Goal: Information Seeking & Learning: Learn about a topic

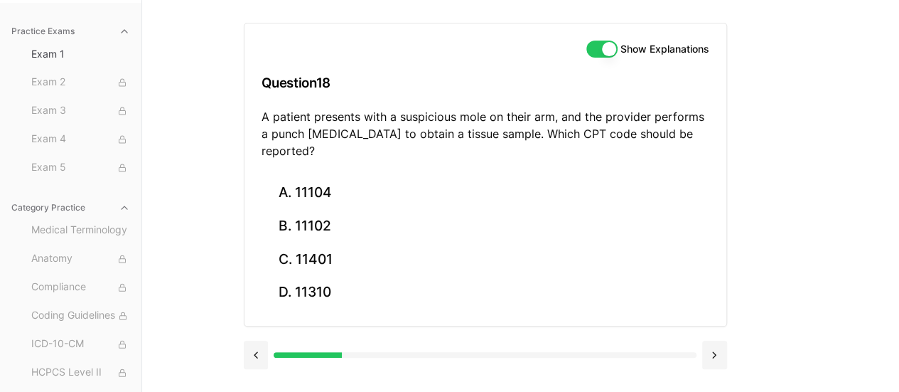
click at [807, 174] on div "Practice Exams Exam 1 Exam 2 Exam 3 Exam 4 Exam 5 Category Practice Medical Ter…" at bounding box center [449, 196] width 899 height 392
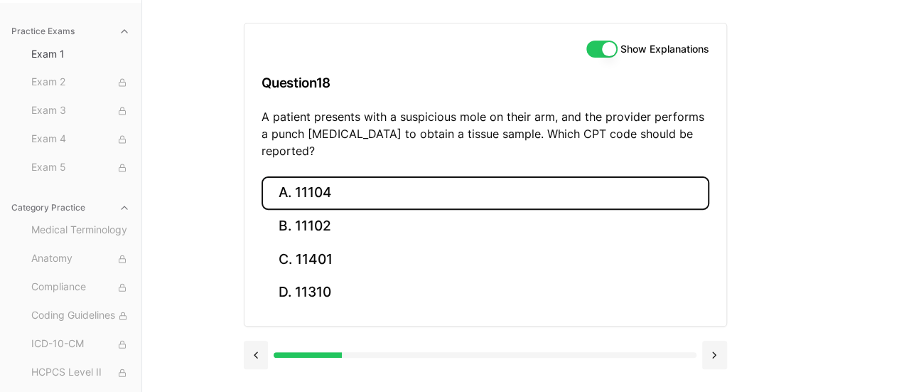
click at [596, 180] on button "A. 11104" at bounding box center [486, 192] width 448 height 33
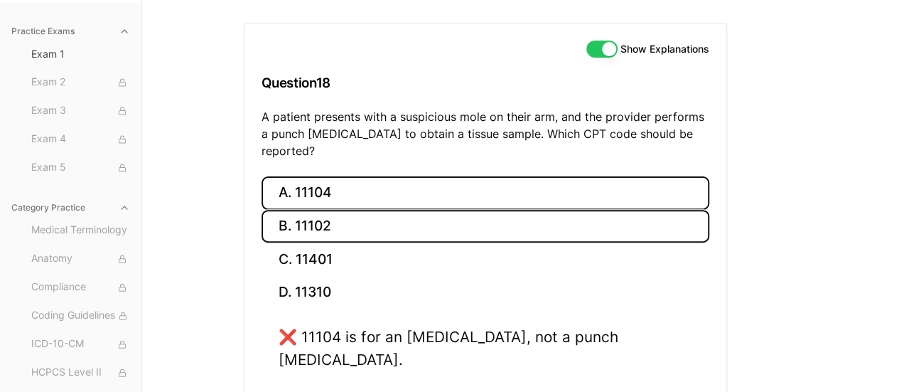
click at [604, 214] on button "B. 11102" at bounding box center [486, 226] width 448 height 33
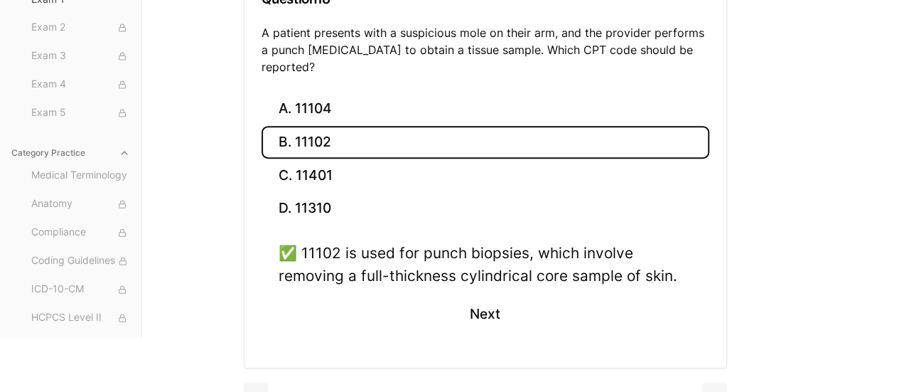
scroll to position [225, 0]
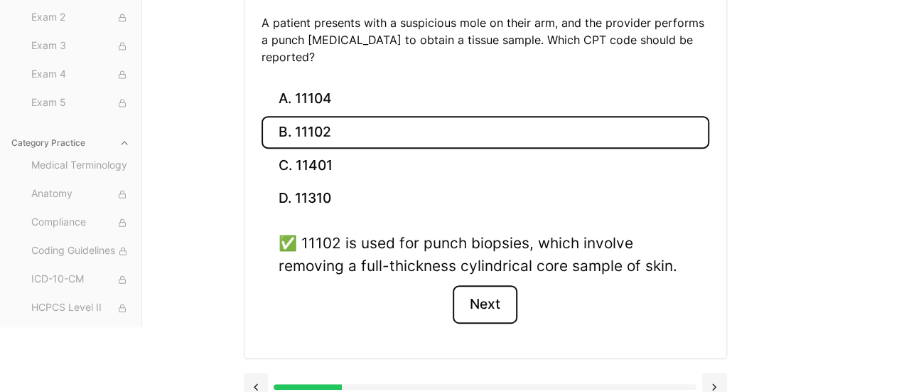
click at [497, 290] on button "Next" at bounding box center [485, 304] width 65 height 38
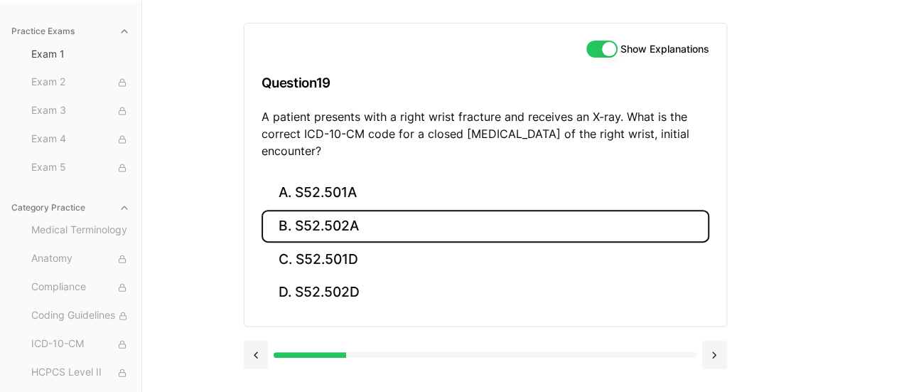
click at [590, 222] on button "B. S52.502A" at bounding box center [486, 226] width 448 height 33
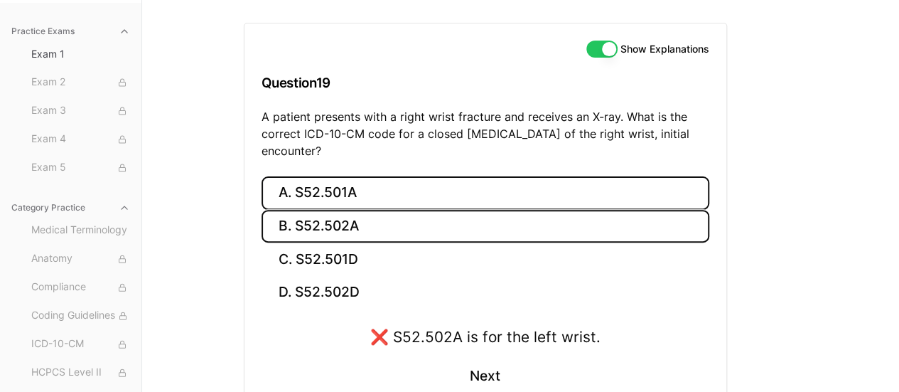
click at [584, 190] on button "A. S52.501A" at bounding box center [486, 192] width 448 height 33
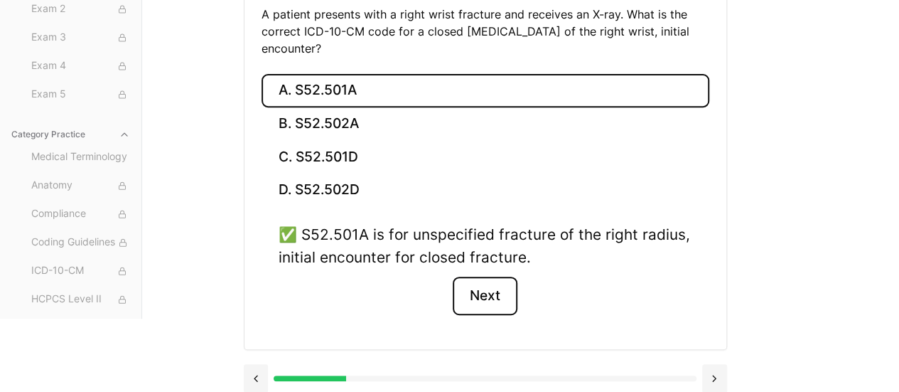
click at [498, 296] on button "Next" at bounding box center [485, 295] width 65 height 38
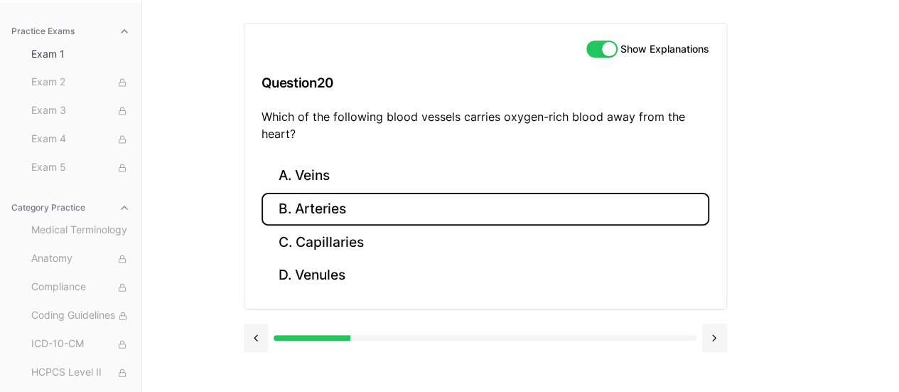
click at [633, 193] on button "B. Arteries" at bounding box center [486, 209] width 448 height 33
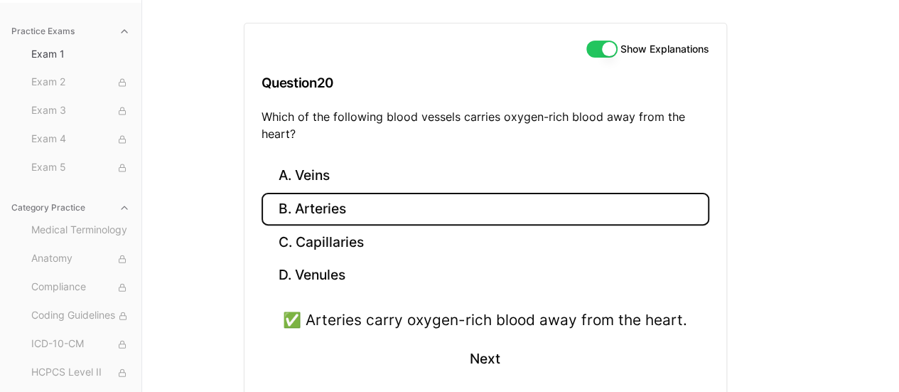
scroll to position [203, 0]
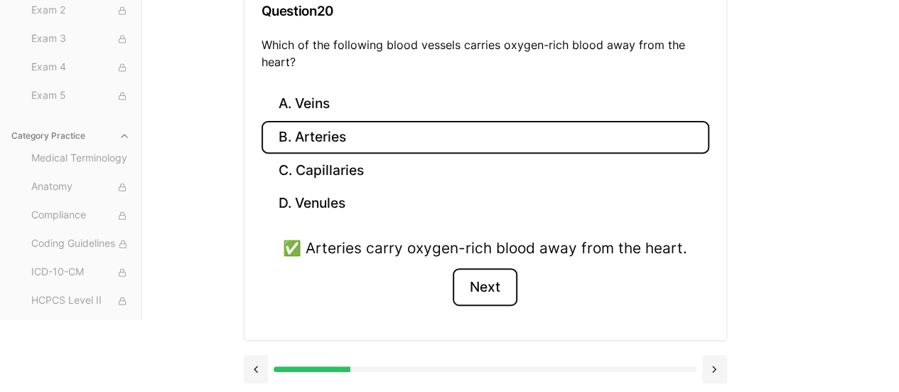
click at [493, 285] on button "Next" at bounding box center [485, 287] width 65 height 38
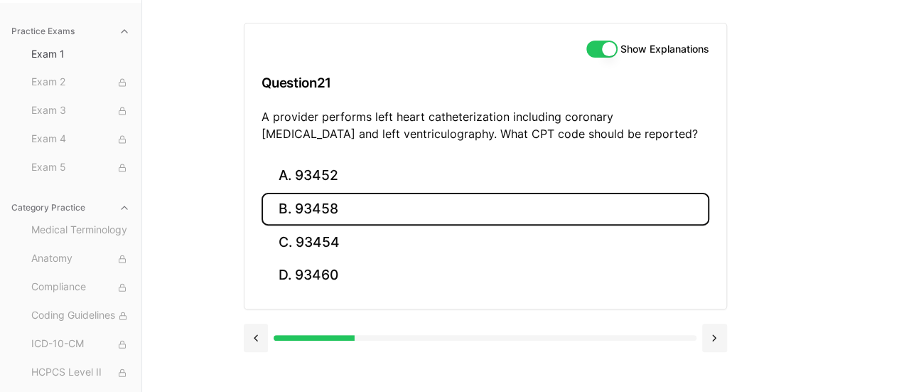
click at [536, 217] on button "B. 93458" at bounding box center [486, 209] width 448 height 33
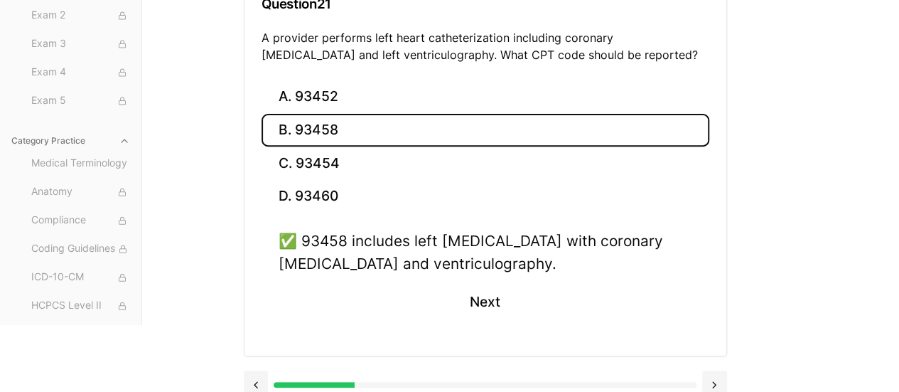
scroll to position [210, 0]
click at [475, 312] on button "Next" at bounding box center [485, 301] width 65 height 38
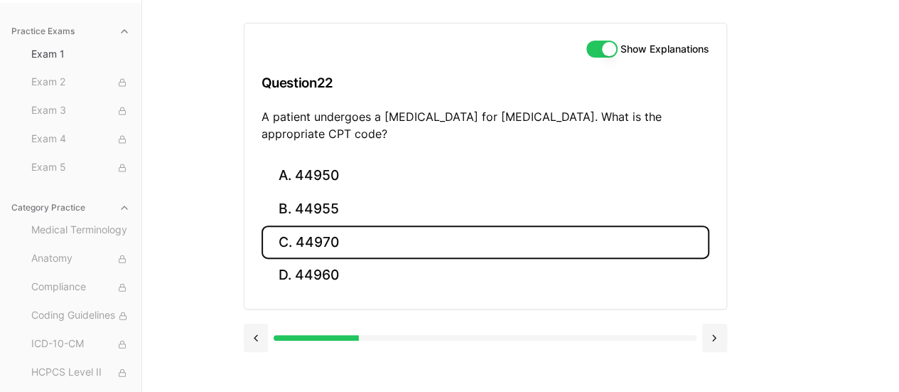
click at [368, 240] on button "C. 44970" at bounding box center [486, 241] width 448 height 33
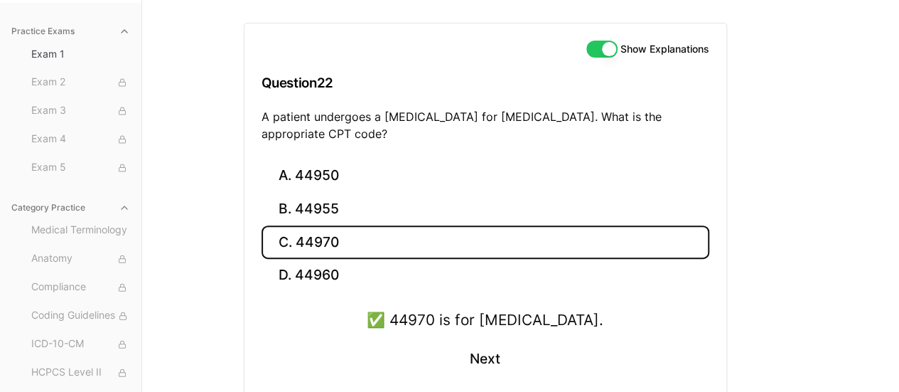
scroll to position [203, 0]
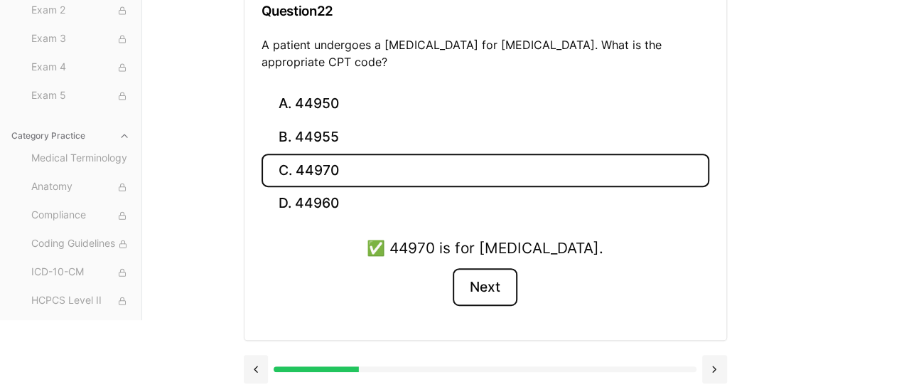
click at [488, 296] on button "Next" at bounding box center [485, 287] width 65 height 38
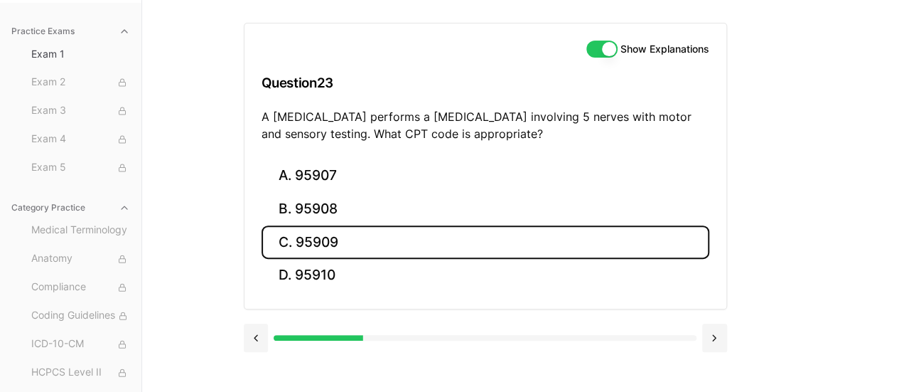
click at [648, 235] on button "C. 95909" at bounding box center [486, 241] width 448 height 33
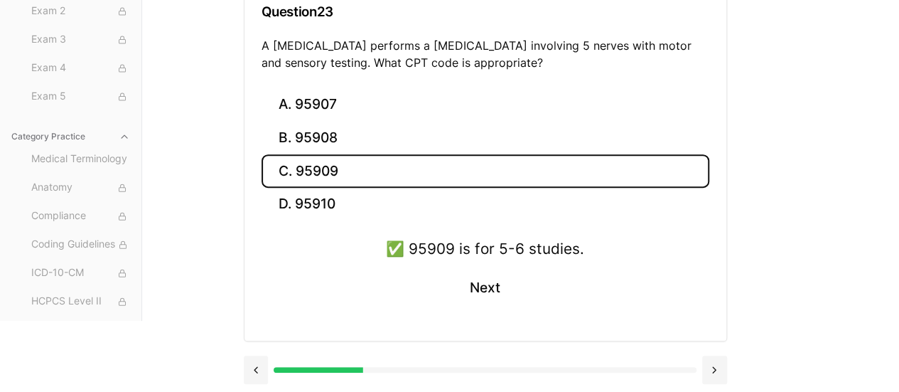
scroll to position [203, 0]
click at [485, 294] on button "Next" at bounding box center [485, 287] width 65 height 38
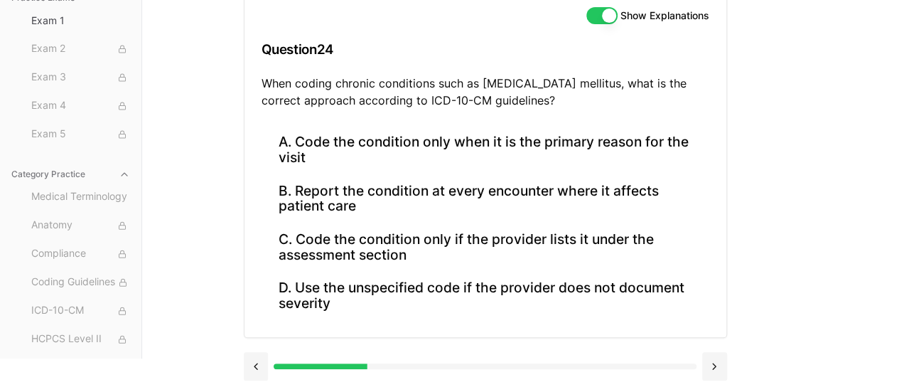
scroll to position [161, 0]
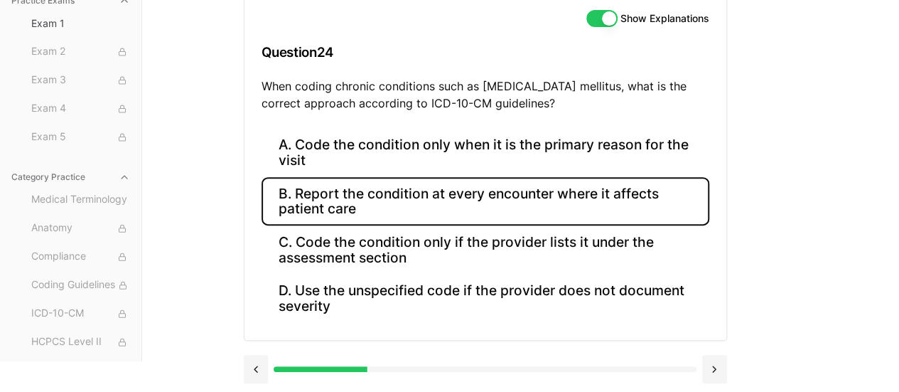
click at [674, 191] on button "B. Report the condition at every encounter where it affects patient care" at bounding box center [486, 201] width 448 height 48
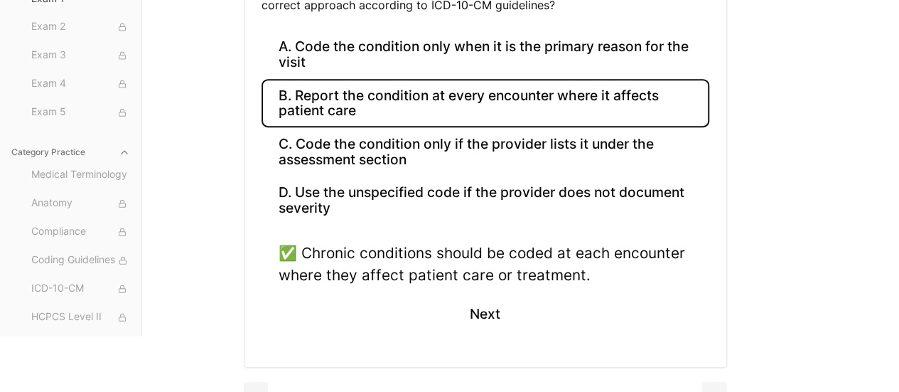
scroll to position [260, 0]
click at [483, 308] on button "Next" at bounding box center [485, 313] width 65 height 38
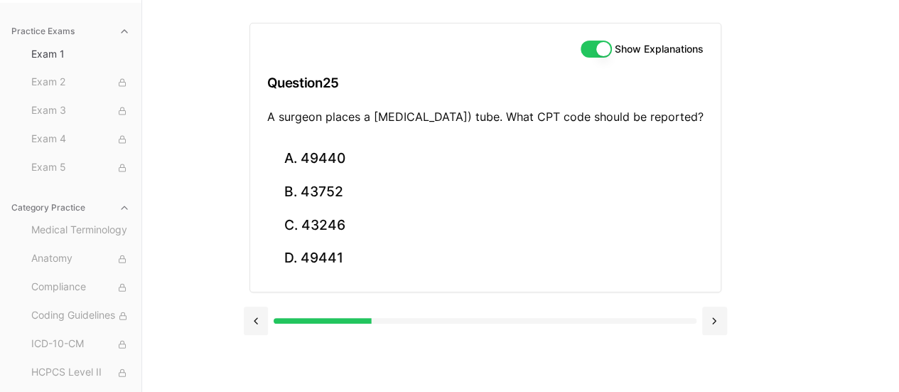
scroll to position [131, 0]
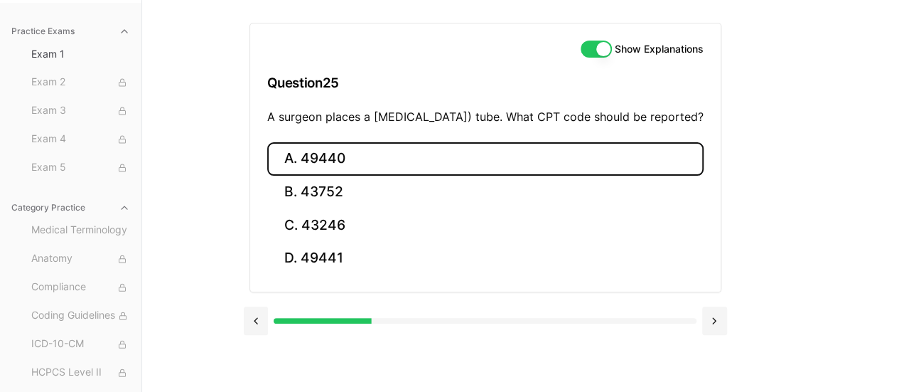
click at [558, 173] on button "A. 49440" at bounding box center [485, 158] width 436 height 33
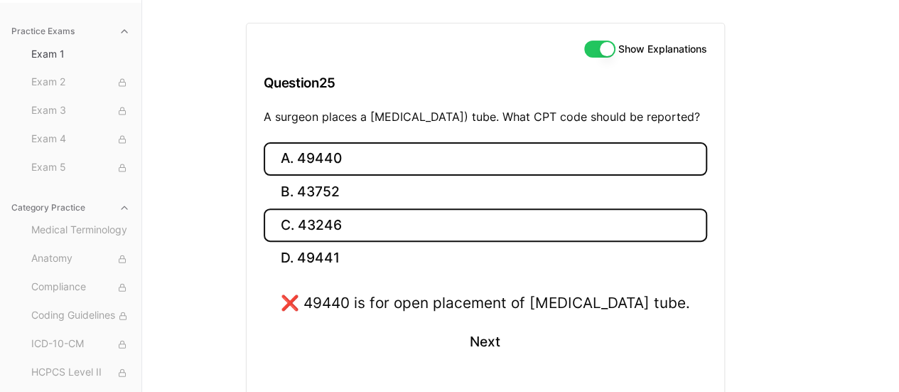
click at [546, 241] on button "C. 43246" at bounding box center [485, 224] width 443 height 33
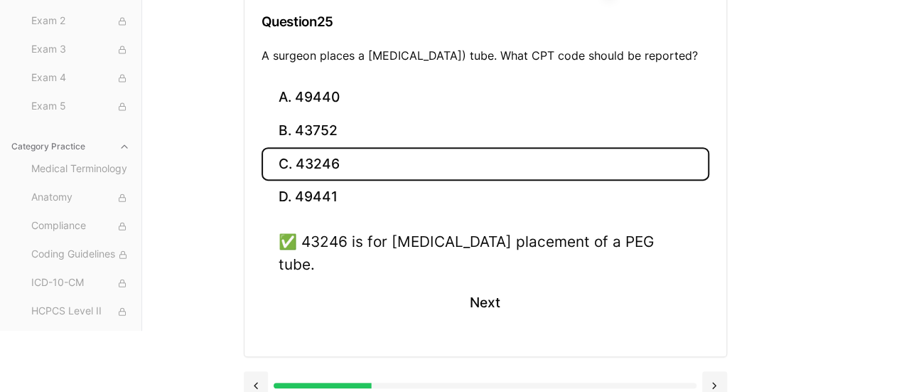
scroll to position [199, 0]
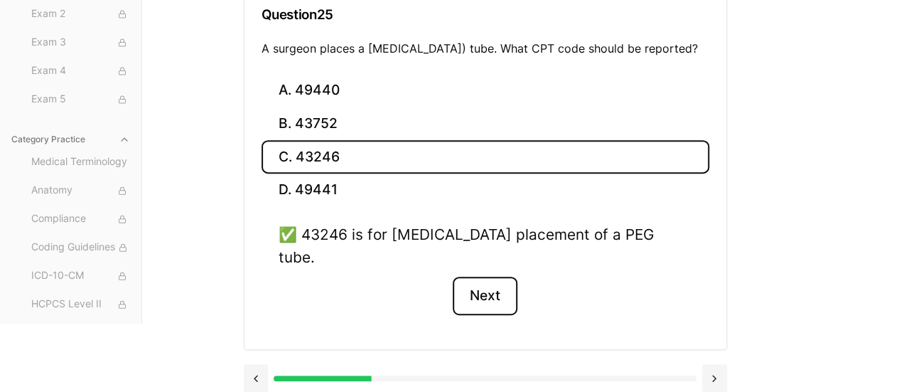
click at [499, 289] on button "Next" at bounding box center [485, 295] width 65 height 38
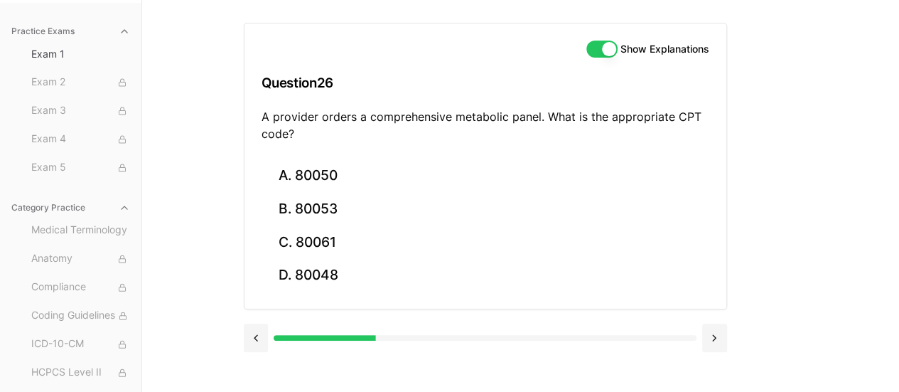
scroll to position [131, 0]
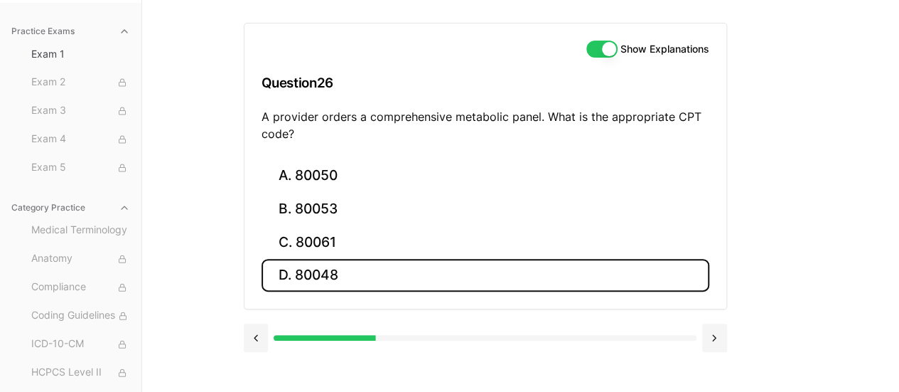
click at [558, 262] on button "D. 80048" at bounding box center [486, 275] width 448 height 33
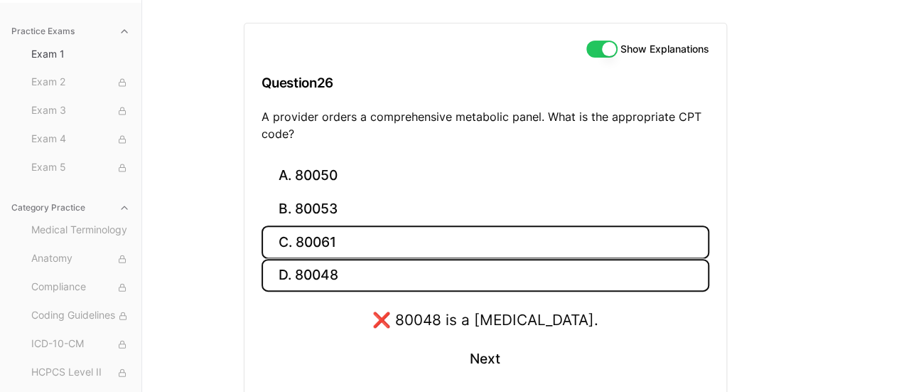
click at [559, 236] on button "C. 80061" at bounding box center [486, 241] width 448 height 33
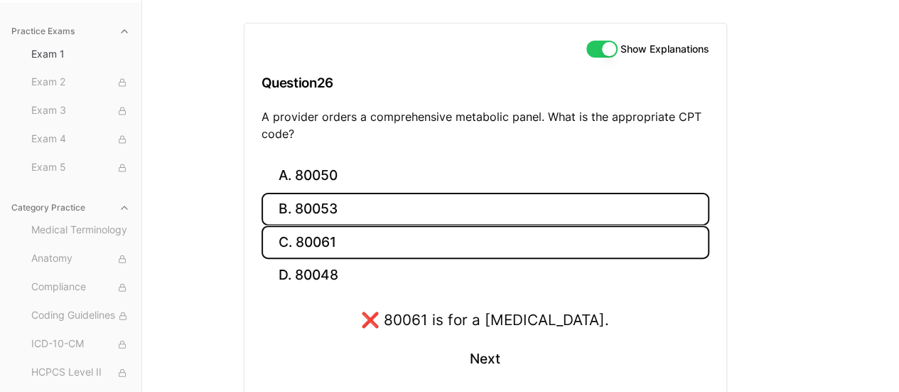
click at [550, 208] on button "B. 80053" at bounding box center [486, 209] width 448 height 33
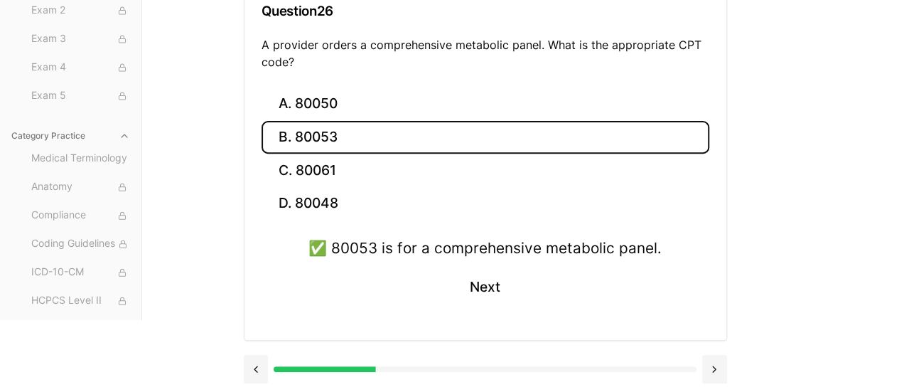
scroll to position [202, 0]
click at [510, 286] on button "Next" at bounding box center [485, 288] width 65 height 38
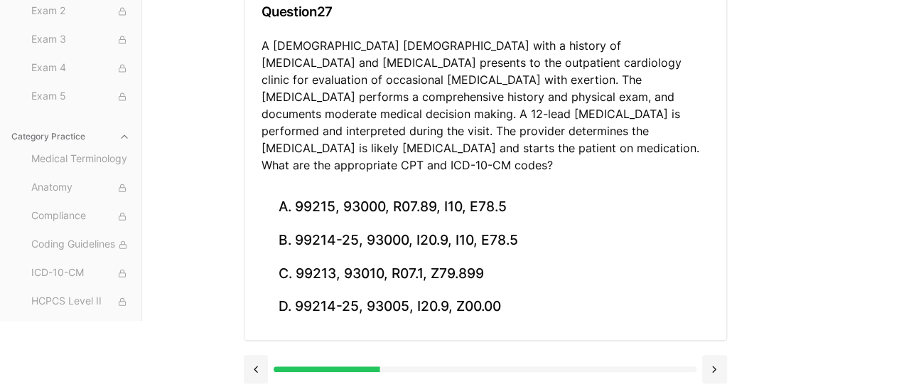
scroll to position [185, 0]
